Goal: Task Accomplishment & Management: Use online tool/utility

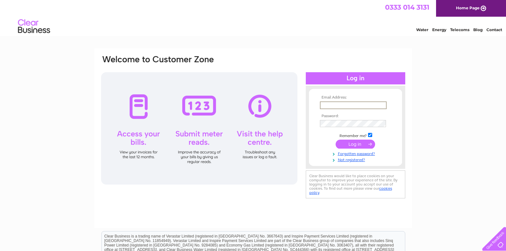
click at [336, 103] on input "text" at bounding box center [353, 105] width 67 height 8
type input "[PERSON_NAME][EMAIL_ADDRESS][DOMAIN_NAME]"
click at [336, 140] on input "submit" at bounding box center [355, 144] width 39 height 9
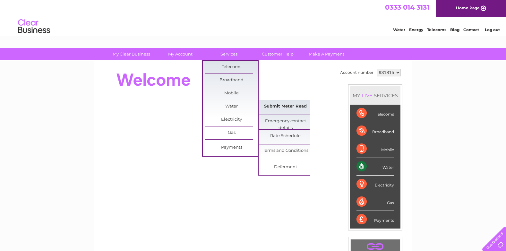
click at [289, 109] on link "Submit Meter Read" at bounding box center [285, 106] width 53 height 13
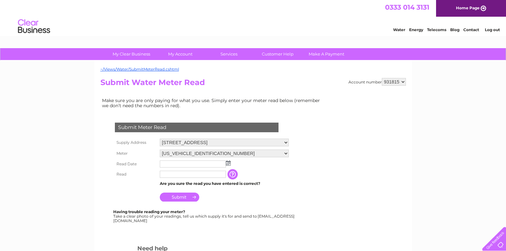
click at [228, 163] on img at bounding box center [228, 162] width 5 height 5
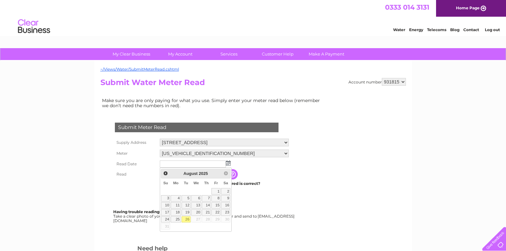
click at [186, 220] on link "26" at bounding box center [186, 219] width 9 height 6
type input "2025/08/26"
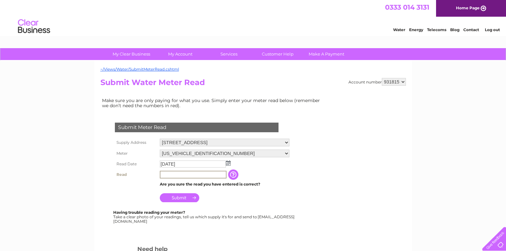
click at [174, 175] on input "text" at bounding box center [193, 175] width 67 height 8
type input "111"
click at [186, 197] on input "Submit" at bounding box center [179, 197] width 39 height 9
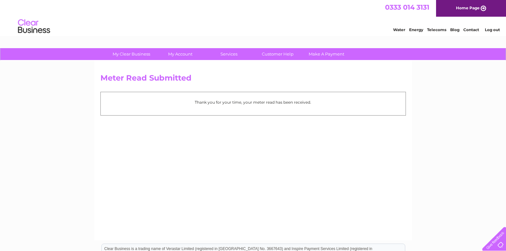
click at [495, 30] on link "Log out" at bounding box center [492, 29] width 15 height 5
